Goal: Task Accomplishment & Management: Manage account settings

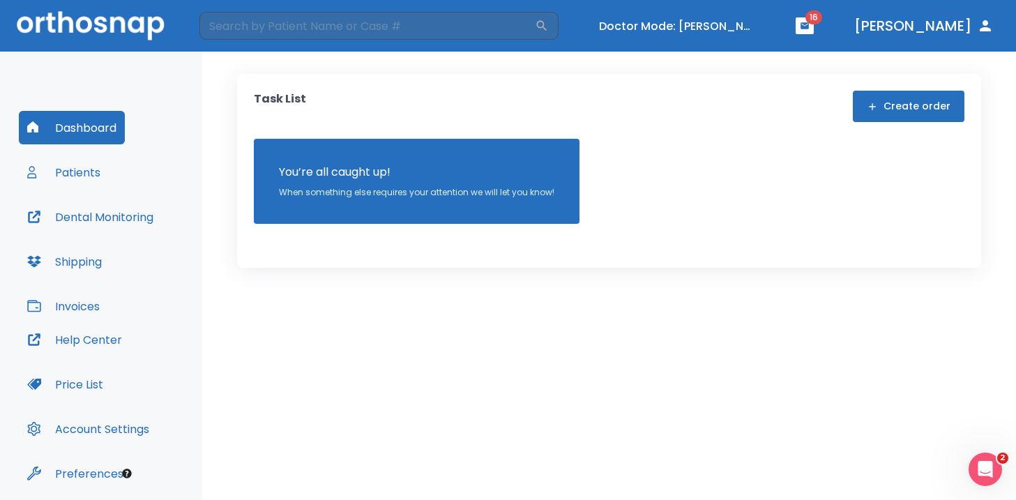
click at [77, 174] on button "Patients" at bounding box center [64, 171] width 90 height 33
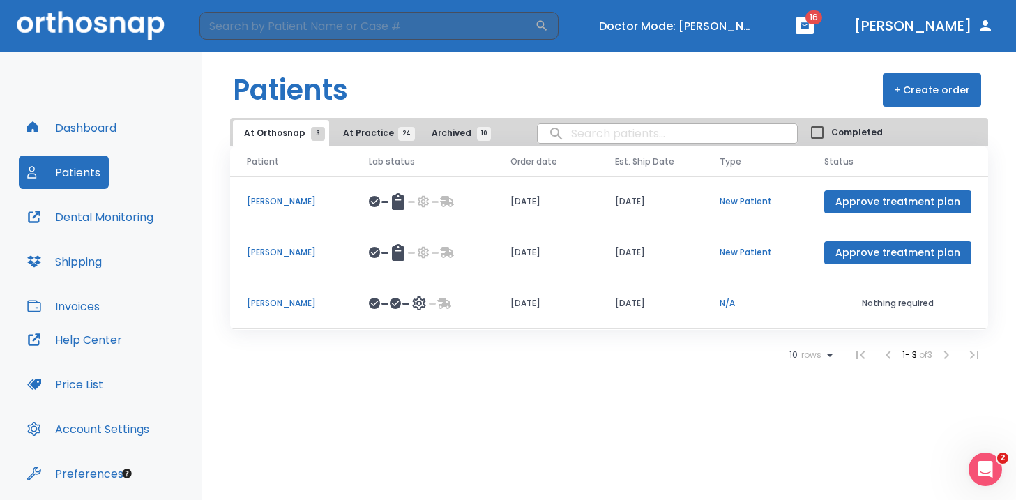
click at [270, 302] on p "Lara Debenedictis" at bounding box center [291, 303] width 89 height 13
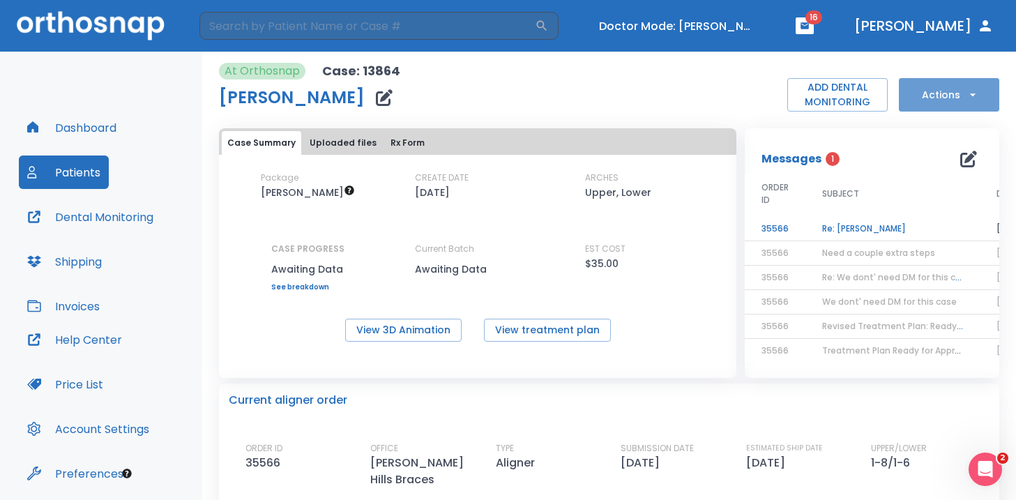
click at [932, 96] on button "Actions" at bounding box center [949, 94] width 100 height 33
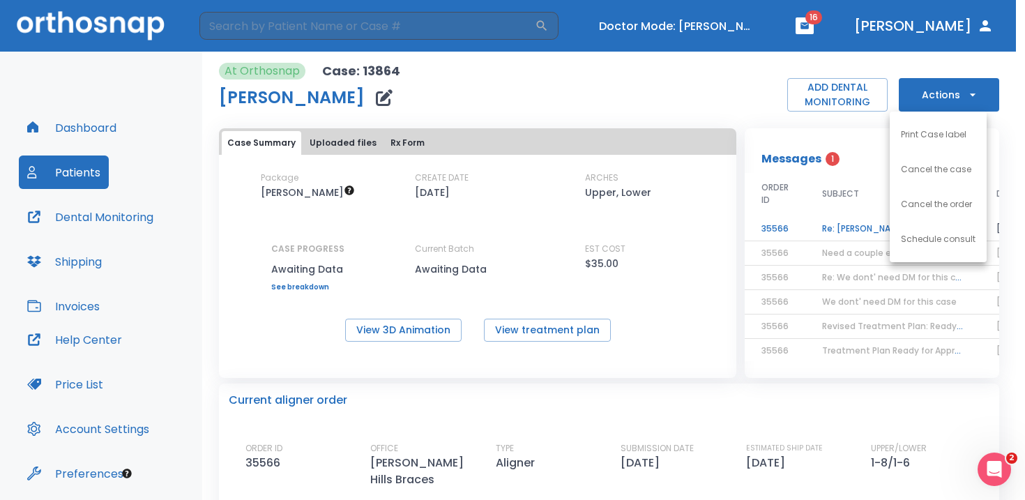
click at [933, 97] on div at bounding box center [512, 250] width 1025 height 500
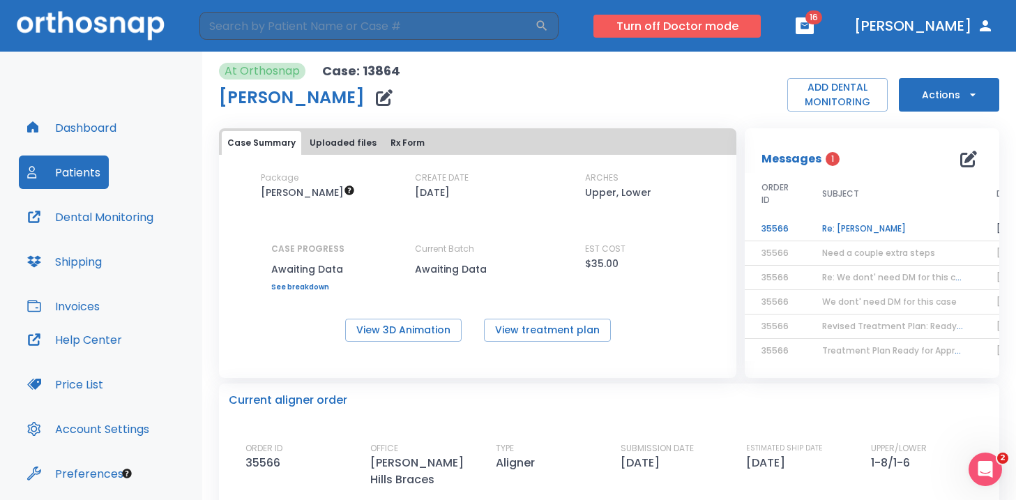
click at [761, 29] on button "Turn off Doctor mode" at bounding box center [676, 26] width 167 height 23
